Goal: Task Accomplishment & Management: Manage account settings

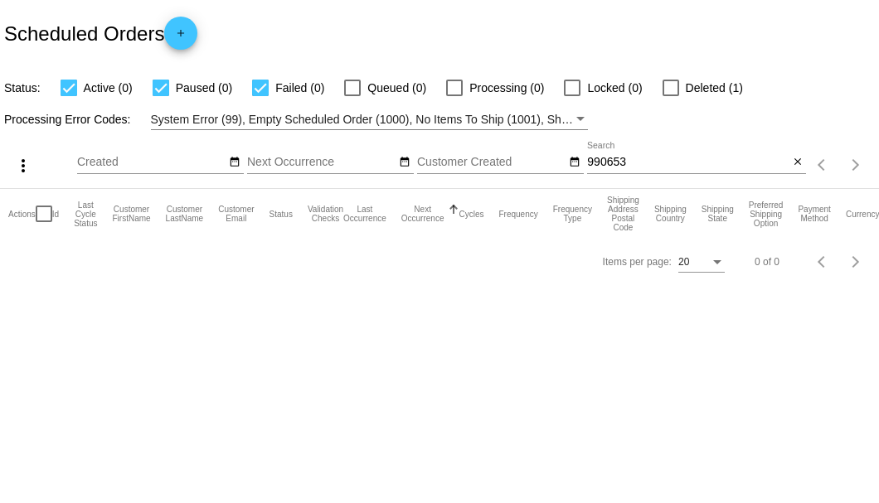
click at [629, 162] on input "990653" at bounding box center [687, 162] width 201 height 13
paste input "745820"
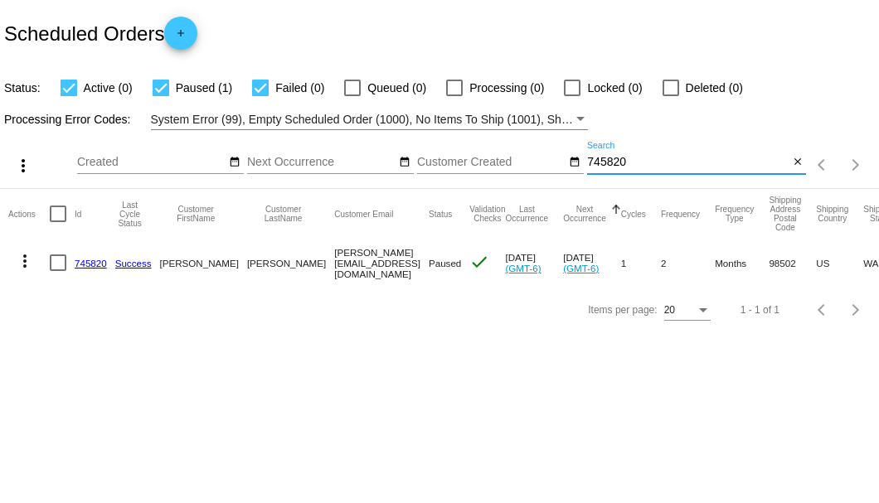
type input "745820"
click at [66, 260] on mat-cell at bounding box center [62, 263] width 25 height 48
click at [56, 260] on div at bounding box center [58, 262] width 17 height 17
click at [57, 271] on input "checkbox" at bounding box center [57, 271] width 1 height 1
checkbox input "true"
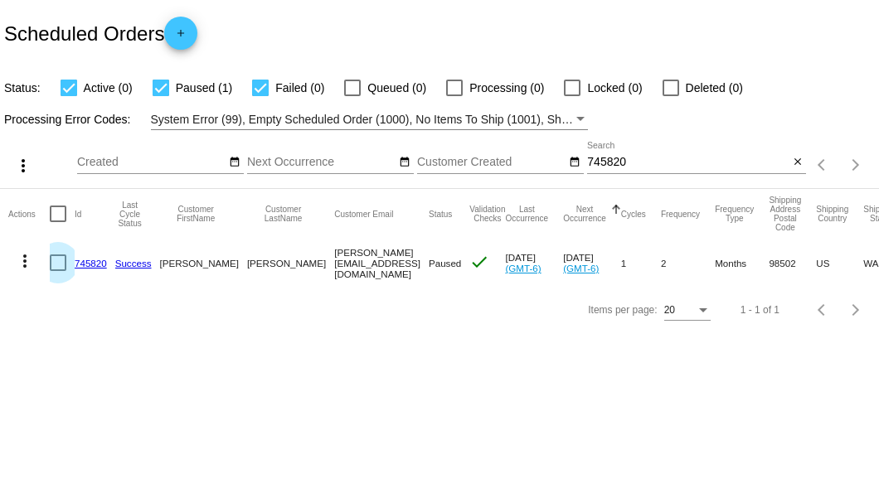
checkbox input "true"
click at [31, 263] on mat-icon "more_vert" at bounding box center [25, 261] width 20 height 20
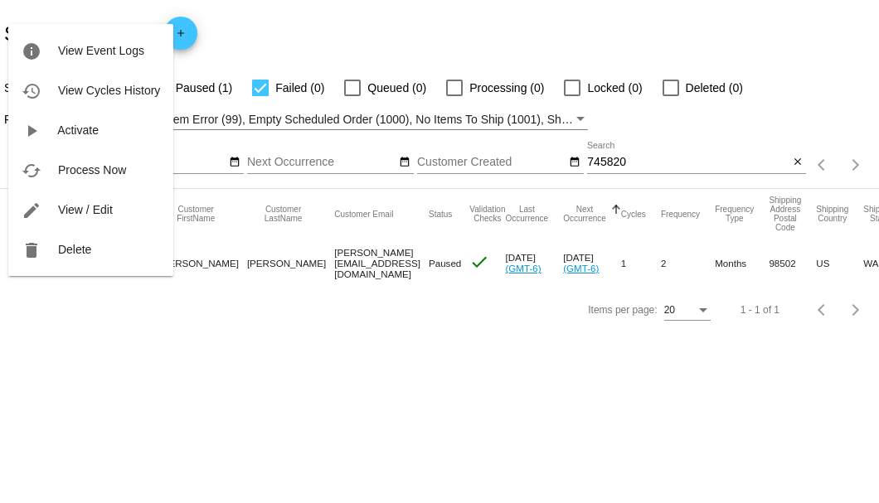
drag, startPoint x: 259, startPoint y: 261, endPoint x: 277, endPoint y: 261, distance: 17.4
click at [277, 261] on div at bounding box center [439, 251] width 879 height 503
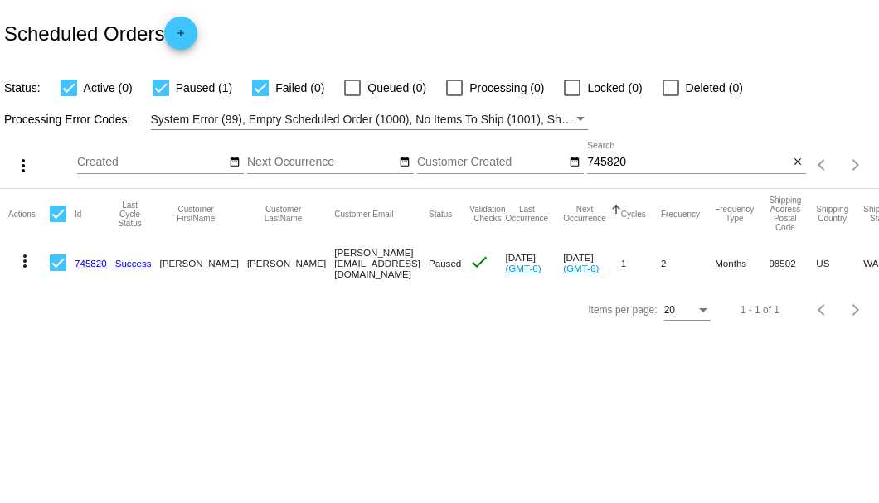
drag, startPoint x: 264, startPoint y: 265, endPoint x: 358, endPoint y: 266, distance: 94.5
click at [358, 266] on mat-row "more_vert 745820 Success Doug Souliere Doug@gcprint.com Paused check Sep 1 2024…" at bounding box center [609, 263] width 1203 height 48
copy mat-row "Doug@gcprint.com"
click at [28, 260] on mat-icon "more_vert" at bounding box center [25, 261] width 20 height 20
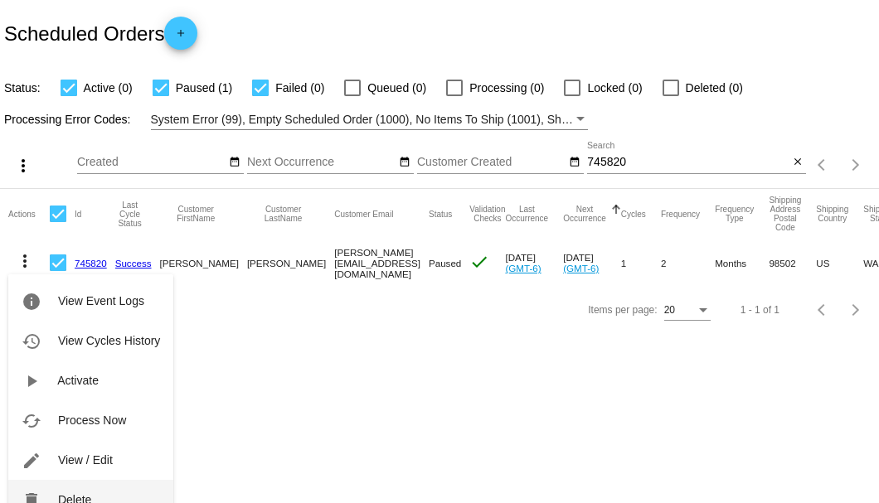
click at [67, 491] on button "delete Delete" at bounding box center [90, 500] width 165 height 40
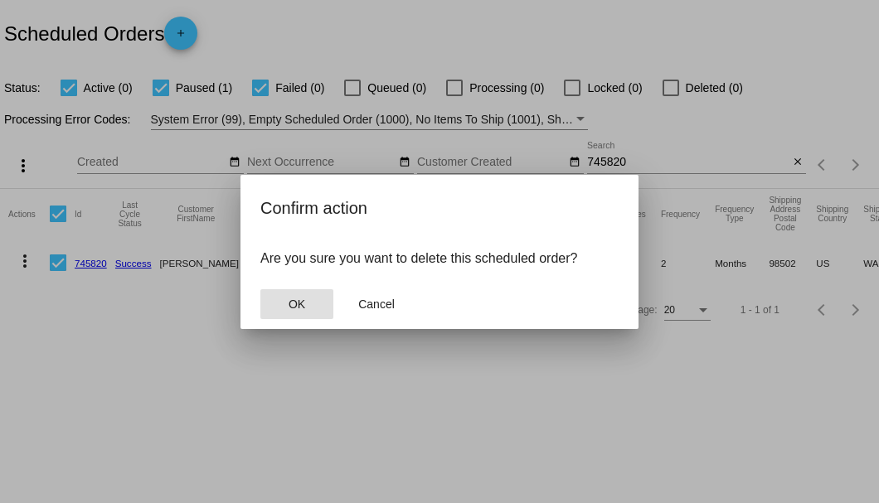
click at [292, 313] on button "OK" at bounding box center [296, 304] width 73 height 30
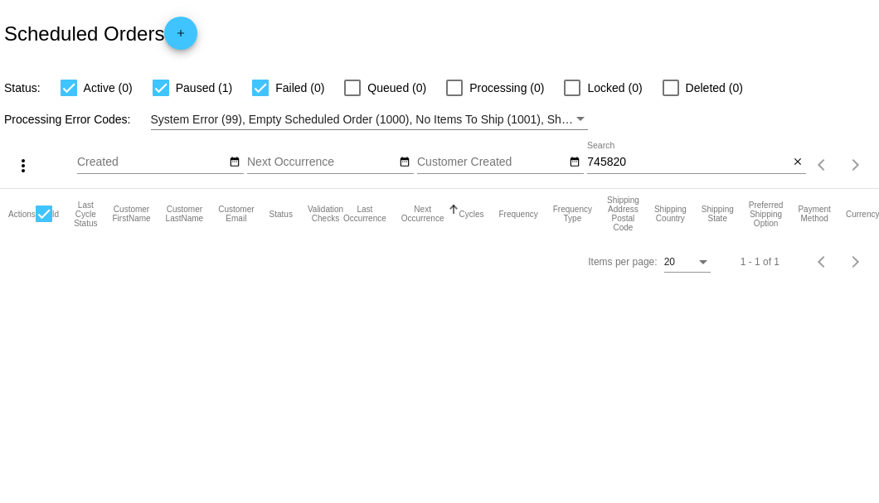
click at [643, 167] on input "745820" at bounding box center [687, 162] width 201 height 13
type input "7"
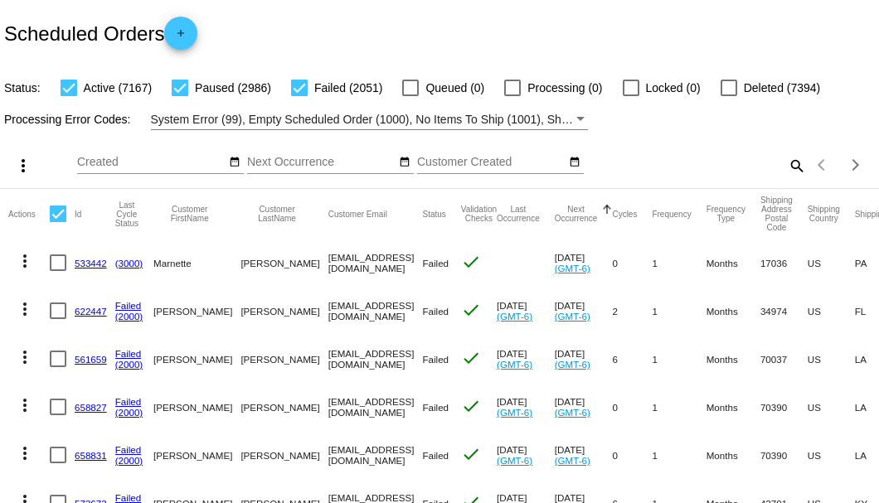
click at [789, 178] on mat-icon "search" at bounding box center [796, 166] width 20 height 26
click at [788, 169] on input "Search" at bounding box center [696, 162] width 219 height 13
paste input "reid.pixler@gmail.com"
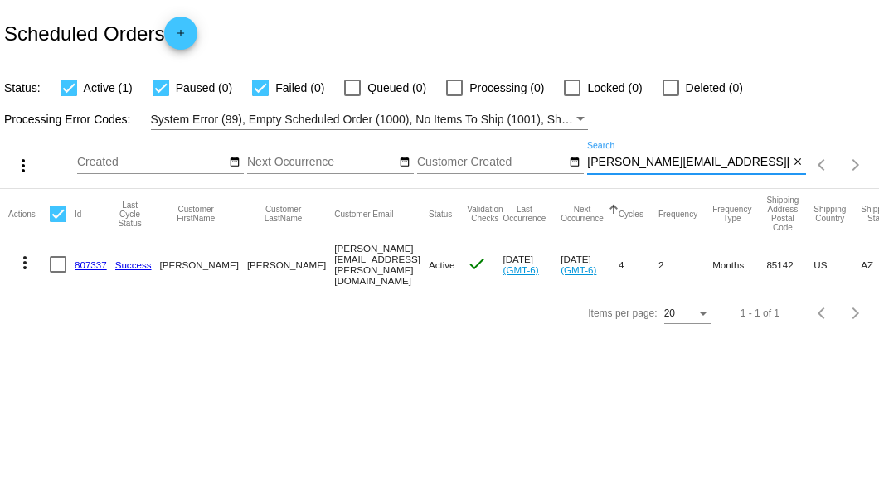
type input "reid.pixler@gmail.com"
click at [91, 260] on link "807337" at bounding box center [91, 264] width 32 height 11
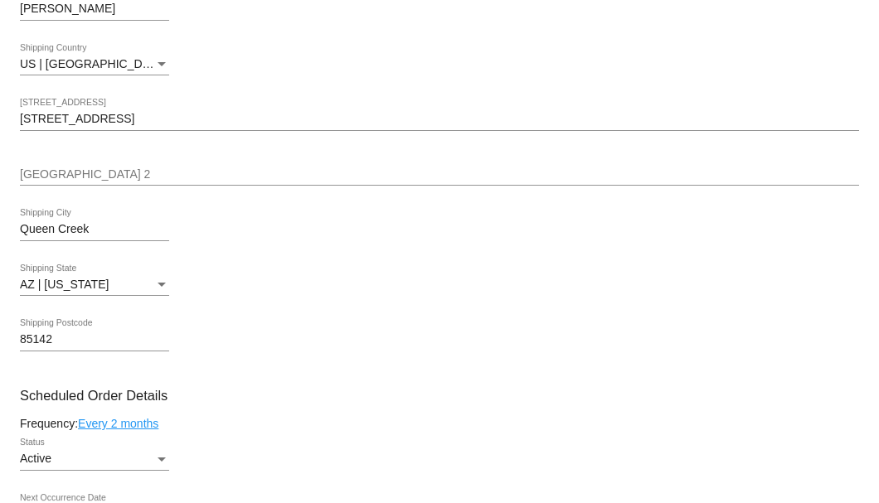
scroll to position [829, 0]
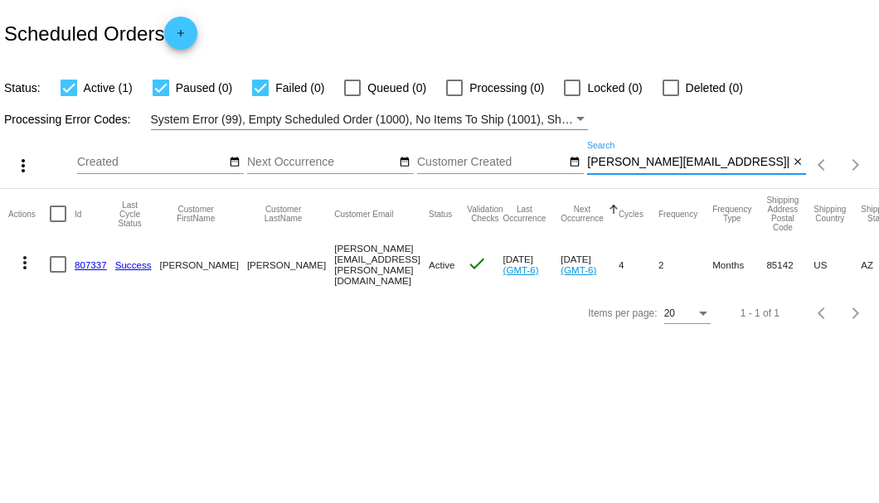
drag, startPoint x: 736, startPoint y: 159, endPoint x: 588, endPoint y: 167, distance: 148.6
click at [588, 167] on input "reid.pixler@gmail.com" at bounding box center [687, 162] width 201 height 13
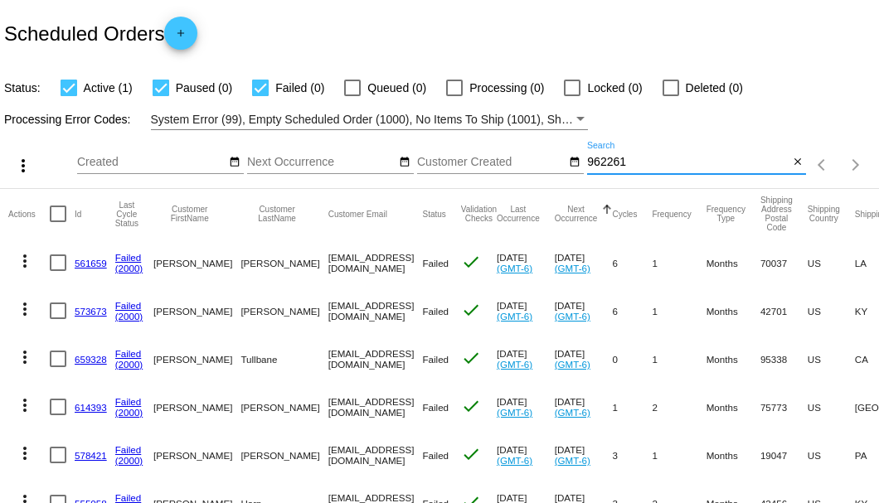
type input "962261"
click at [254, 92] on div at bounding box center [260, 88] width 17 height 17
click at [259, 96] on input "Failed (0)" at bounding box center [259, 96] width 1 height 1
checkbox input "false"
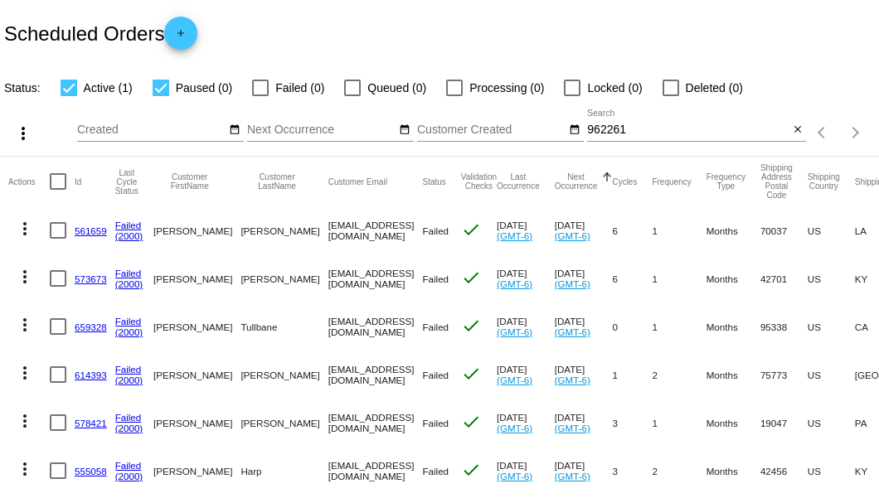
click at [164, 94] on div at bounding box center [161, 88] width 17 height 17
click at [161, 96] on input "Paused (0)" at bounding box center [160, 96] width 1 height 1
checkbox input "false"
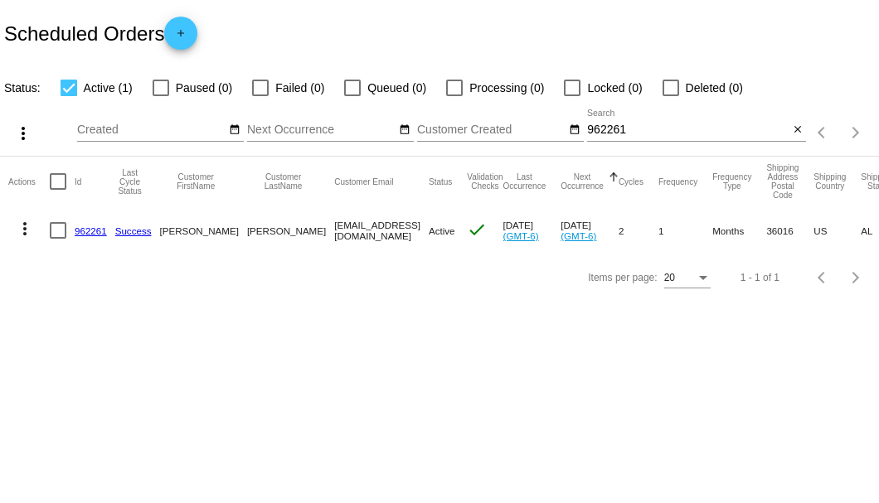
click at [90, 227] on link "962261" at bounding box center [91, 230] width 32 height 11
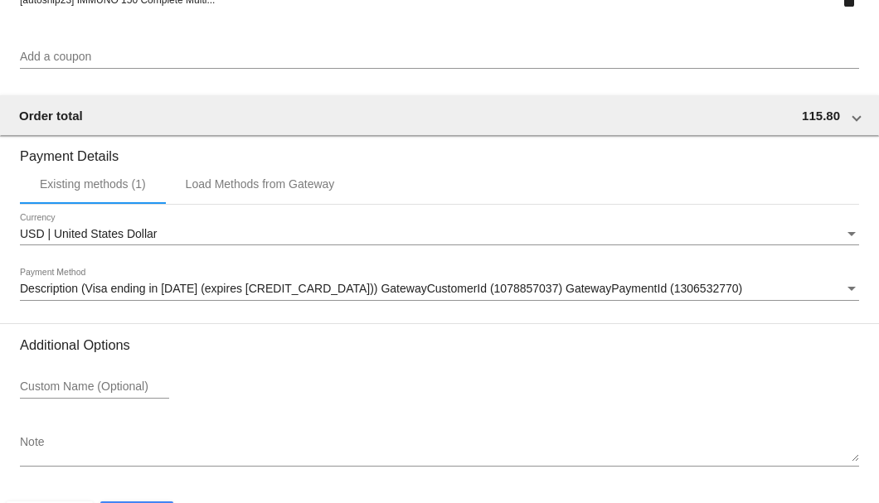
scroll to position [1600, 0]
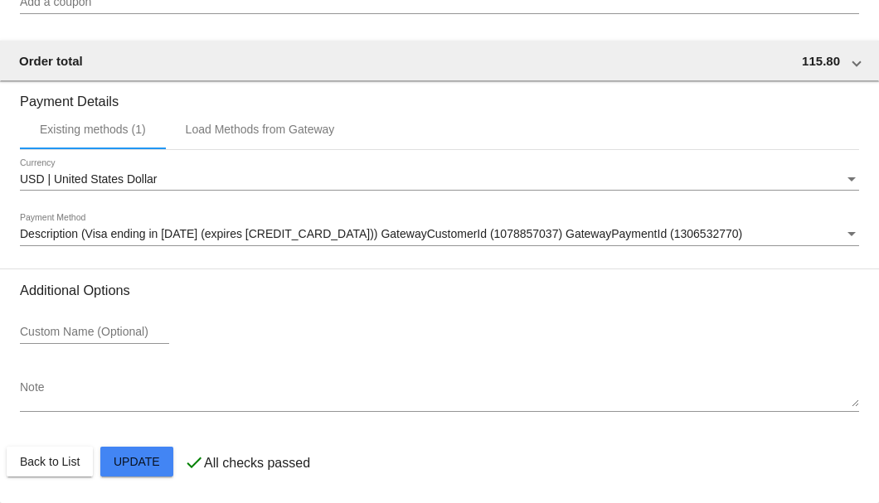
click at [63, 383] on textarea "Note" at bounding box center [439, 394] width 839 height 27
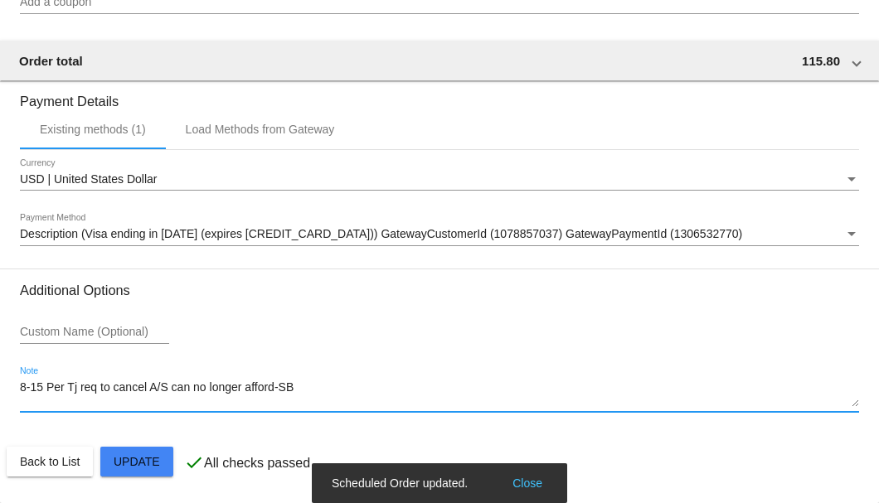
type textarea "8-15 Per Tj req to cancel A/S can no longer afford-SB"
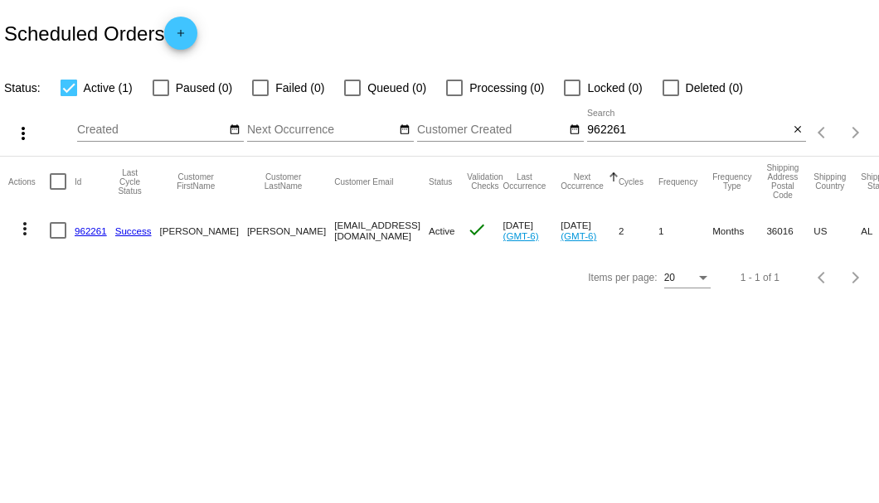
drag, startPoint x: 264, startPoint y: 230, endPoint x: 363, endPoint y: 227, distance: 99.5
click at [363, 227] on mat-row "more_vert 962261 Success Jane Creel ljcreel7@bellsouth.net Active check Aug 14 …" at bounding box center [608, 230] width 1200 height 48
copy mat-row "ljcreel7@bellsouth.net"
click at [59, 228] on div at bounding box center [58, 230] width 17 height 17
click at [58, 239] on input "checkbox" at bounding box center [57, 239] width 1 height 1
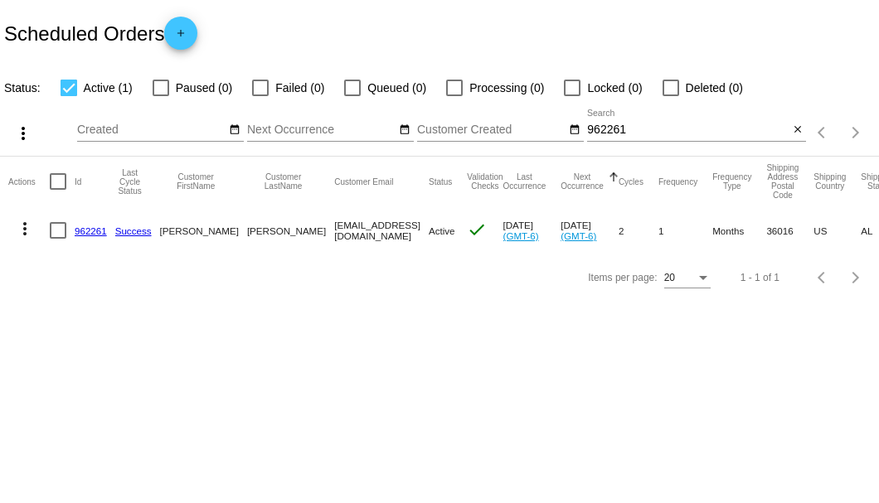
checkbox input "true"
click at [31, 230] on mat-icon "more_vert" at bounding box center [25, 229] width 20 height 20
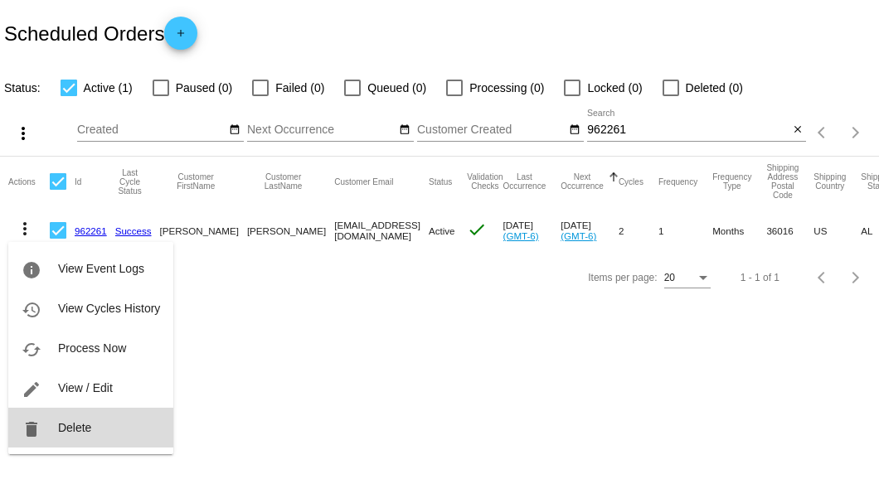
click at [65, 417] on button "delete Delete" at bounding box center [90, 428] width 165 height 40
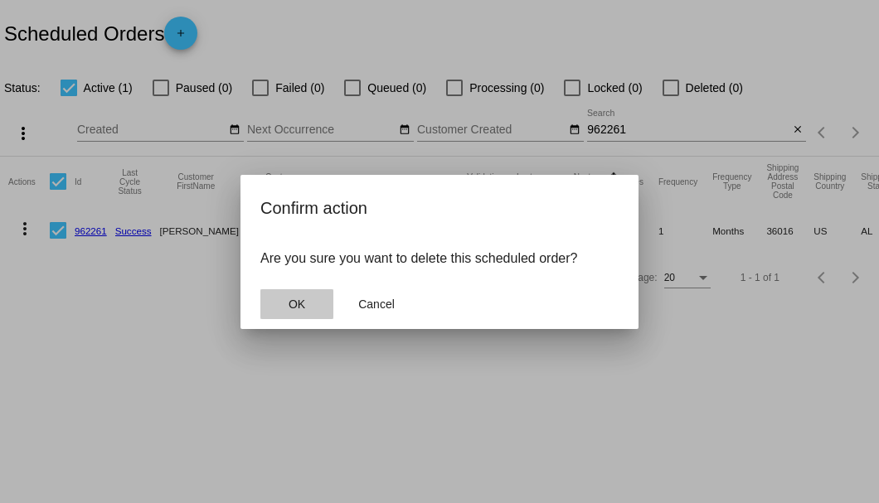
click at [293, 307] on span "OK" at bounding box center [296, 304] width 17 height 13
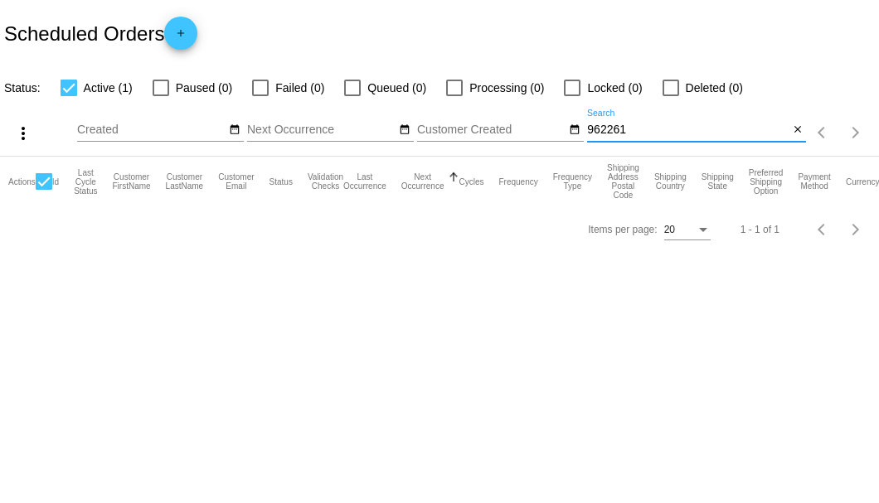
click at [654, 129] on input "962261" at bounding box center [687, 130] width 201 height 13
type input "962261"
click at [794, 131] on mat-icon "close" at bounding box center [798, 130] width 12 height 13
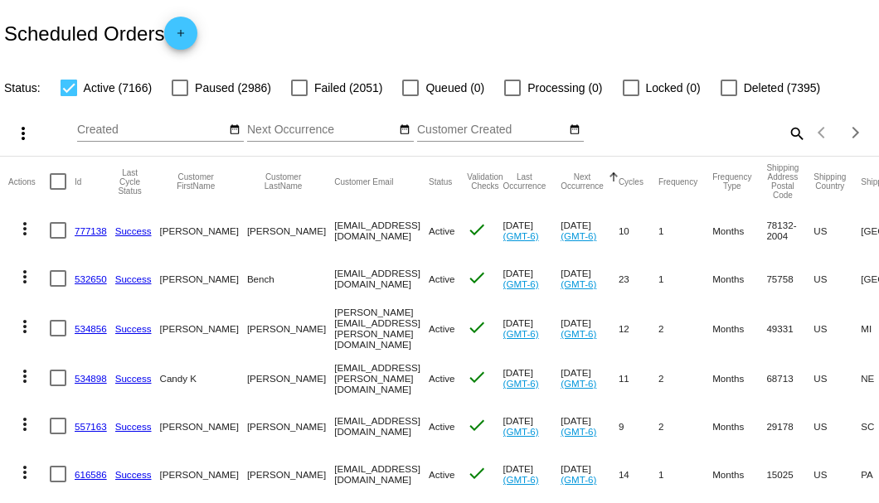
click at [310, 38] on div "Scheduled Orders add" at bounding box center [439, 33] width 879 height 66
click at [349, 28] on div "Scheduled Orders add" at bounding box center [439, 33] width 879 height 66
click at [789, 146] on mat-icon "search" at bounding box center [796, 133] width 20 height 26
click at [786, 137] on input "Search" at bounding box center [696, 130] width 219 height 13
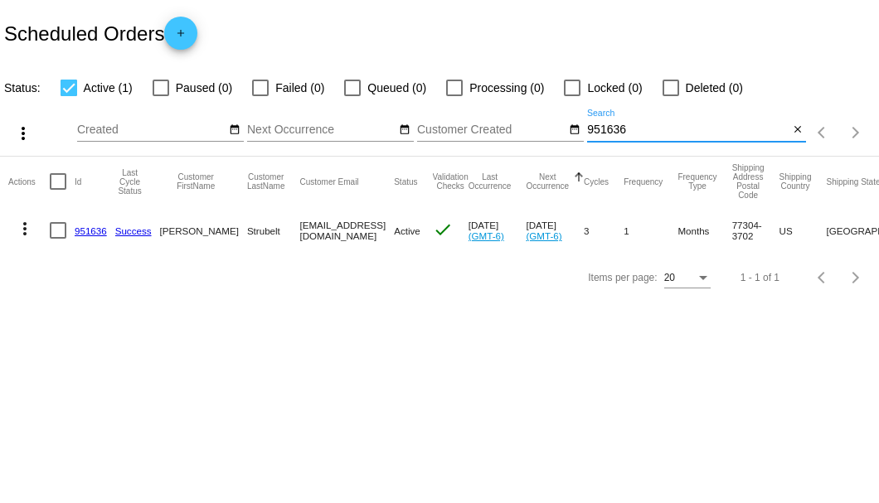
type input "951636"
click at [85, 232] on link "951636" at bounding box center [91, 230] width 32 height 11
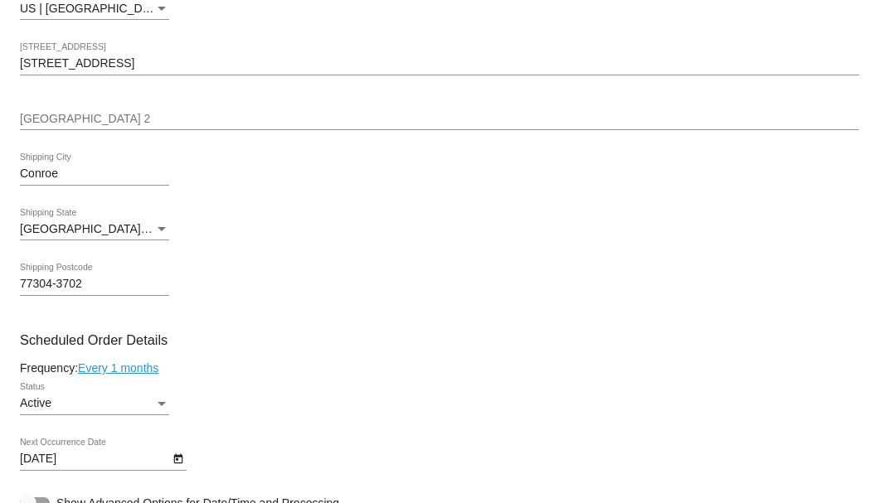
scroll to position [829, 0]
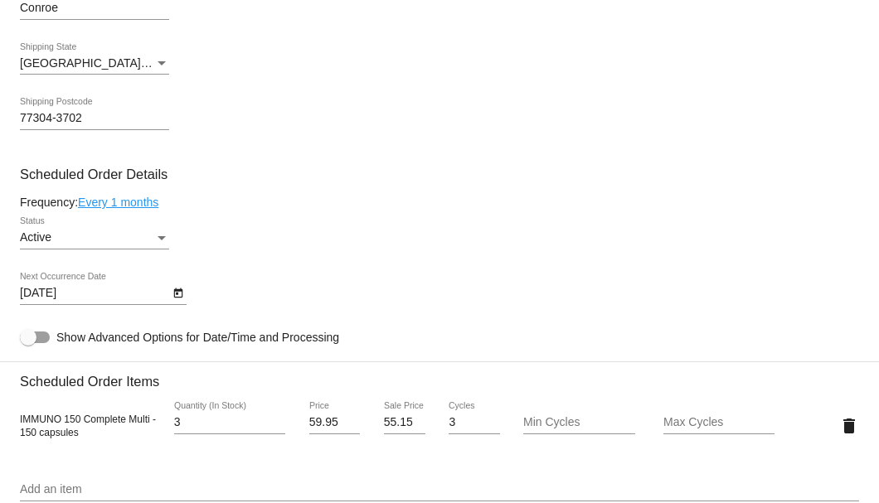
click at [172, 296] on icon "Open calendar" at bounding box center [178, 294] width 12 height 20
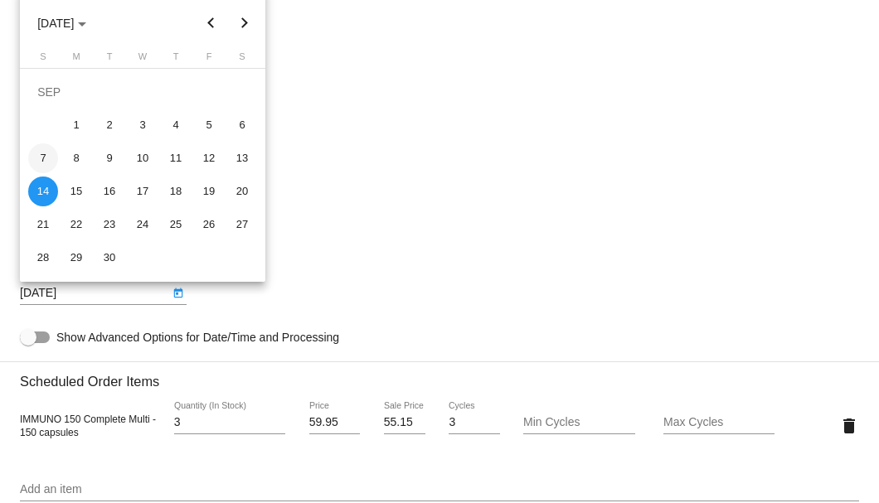
click at [39, 158] on div "7" at bounding box center [43, 158] width 30 height 30
type input "9/7/2025"
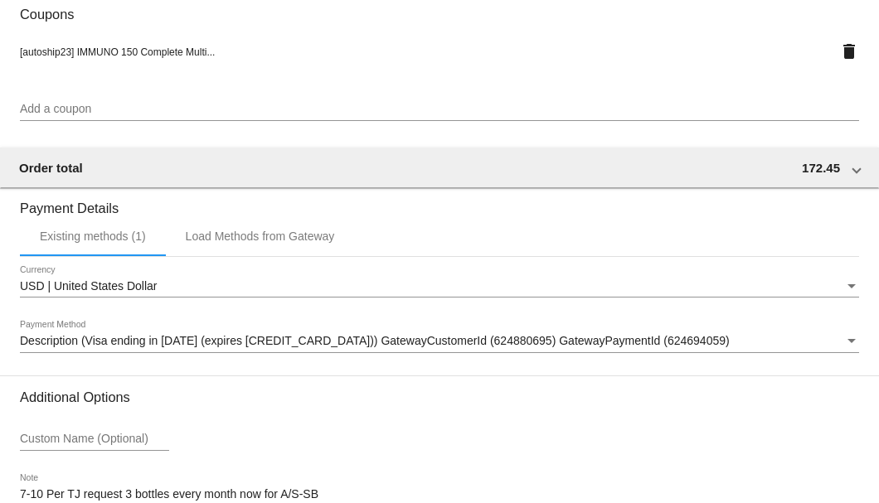
scroll to position [1600, 0]
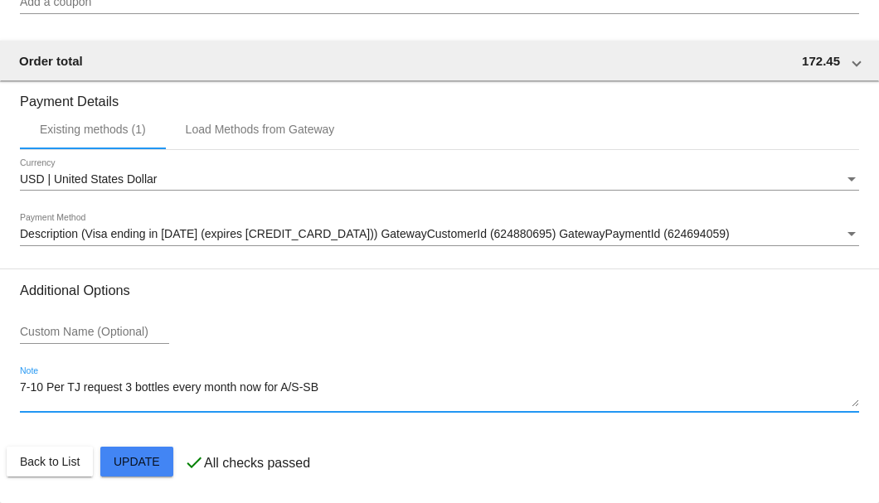
click at [263, 388] on textarea "7-10 Per TJ request 3 bottles every month now for A/S-SB" at bounding box center [439, 394] width 839 height 27
click at [257, 390] on textarea "7-10 Per TJ request 3 bottles every month for A/S-SB" at bounding box center [439, 394] width 839 height 27
click at [263, 388] on textarea "7-10 Per TJ request 3 bottles every month A/S-SB" at bounding box center [439, 394] width 839 height 27
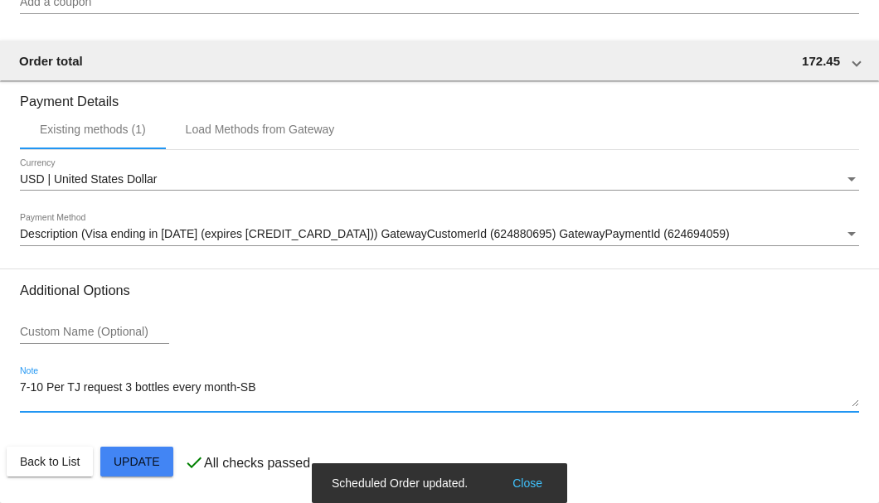
type textarea "7-10 Per TJ request 3 bottles every month-SB"
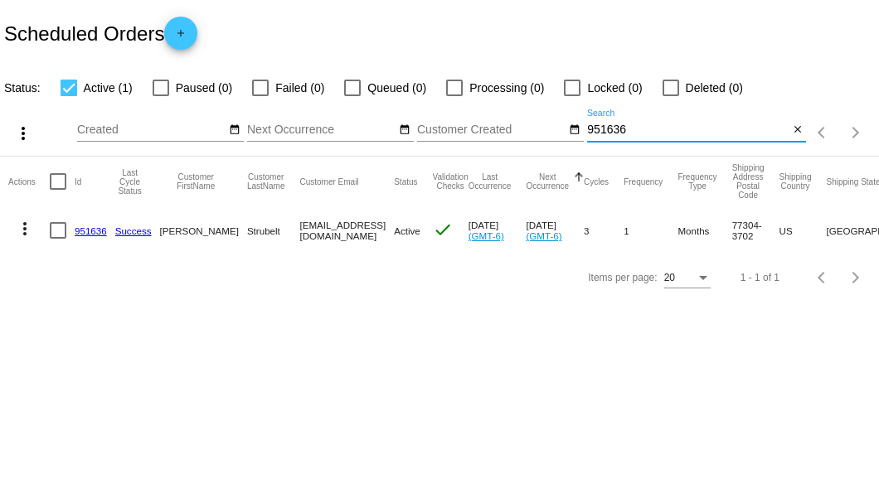
click at [597, 131] on input "951636" at bounding box center [687, 130] width 201 height 13
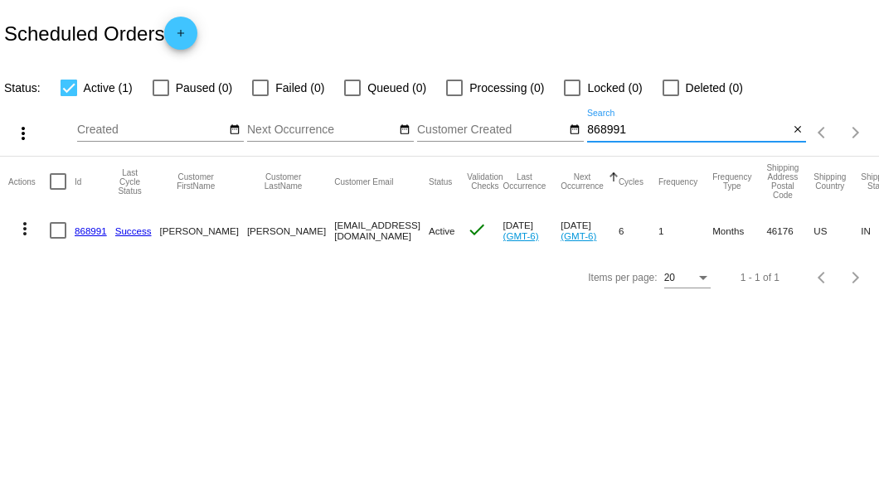
type input "868991"
drag, startPoint x: 264, startPoint y: 225, endPoint x: 435, endPoint y: 240, distance: 172.2
click at [435, 240] on mat-row "more_vert 868991 Success [PERSON_NAME] [EMAIL_ADDRESS][DOMAIN_NAME] Active chec…" at bounding box center [608, 230] width 1200 height 48
copy mat-row "[EMAIL_ADDRESS][DOMAIN_NAME]"
click at [797, 128] on mat-icon "close" at bounding box center [798, 130] width 12 height 13
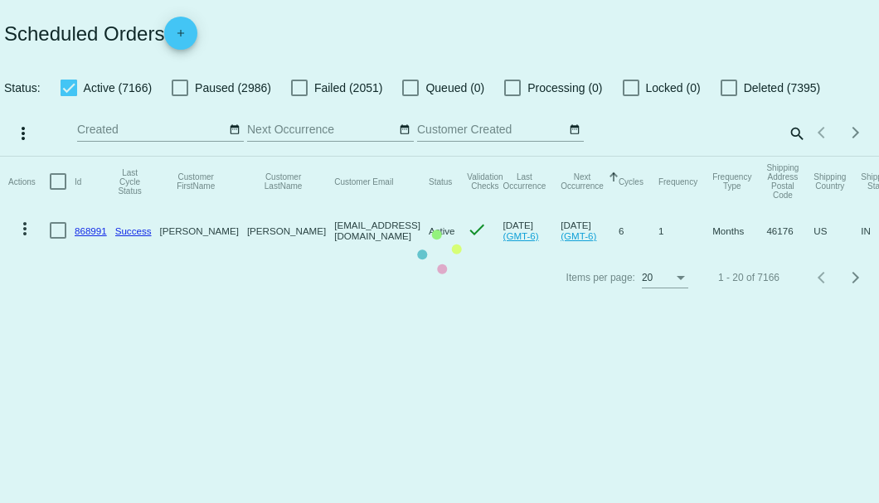
click at [83, 228] on mat-table "Actions Id Last Cycle Status Customer FirstName Customer LastName Customer Emai…" at bounding box center [439, 206] width 879 height 98
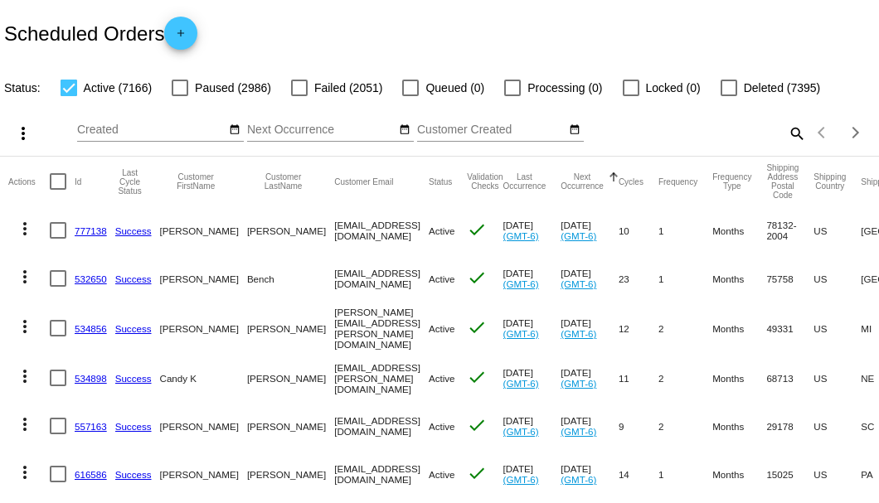
click at [786, 146] on mat-icon "search" at bounding box center [796, 133] width 20 height 26
click at [779, 137] on input "Search" at bounding box center [696, 130] width 219 height 13
